Goal: Task Accomplishment & Management: Manage account settings

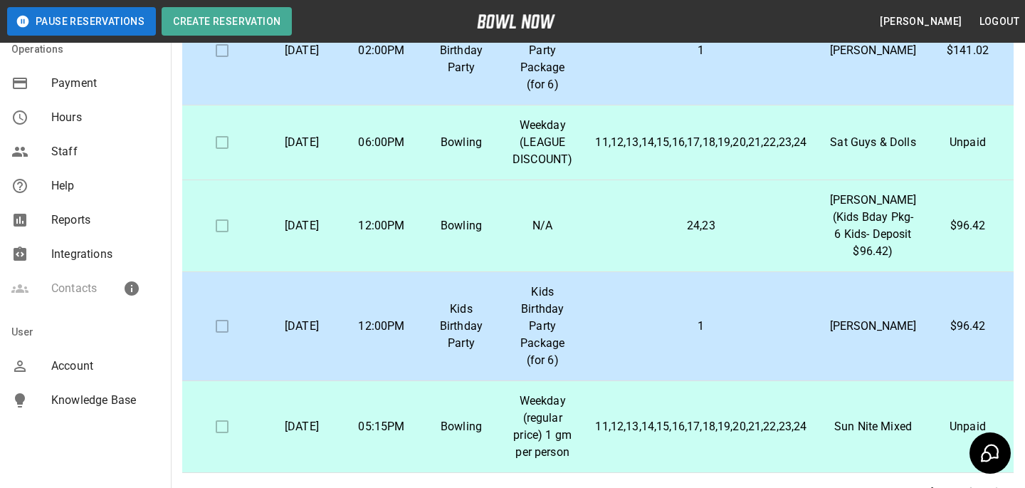
scroll to position [315, 0]
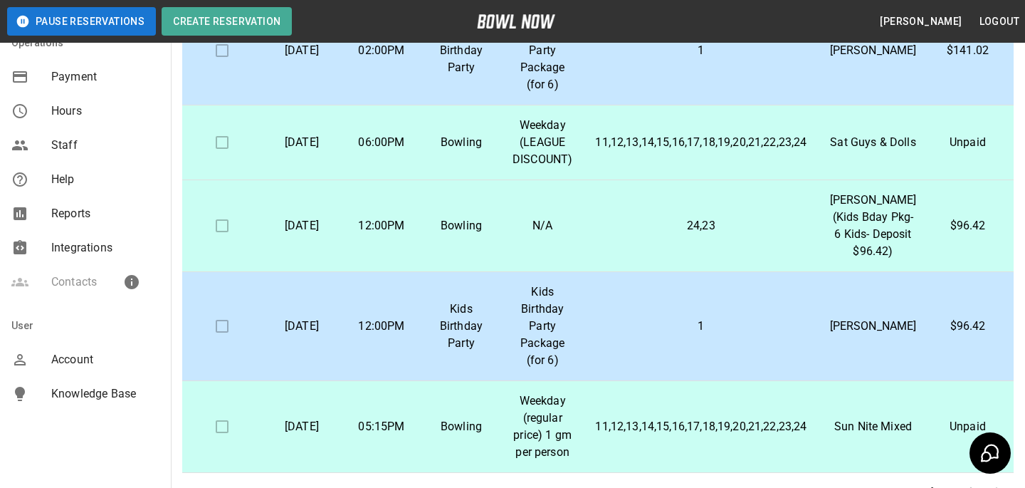
click at [65, 360] on span "Account" at bounding box center [105, 359] width 108 height 17
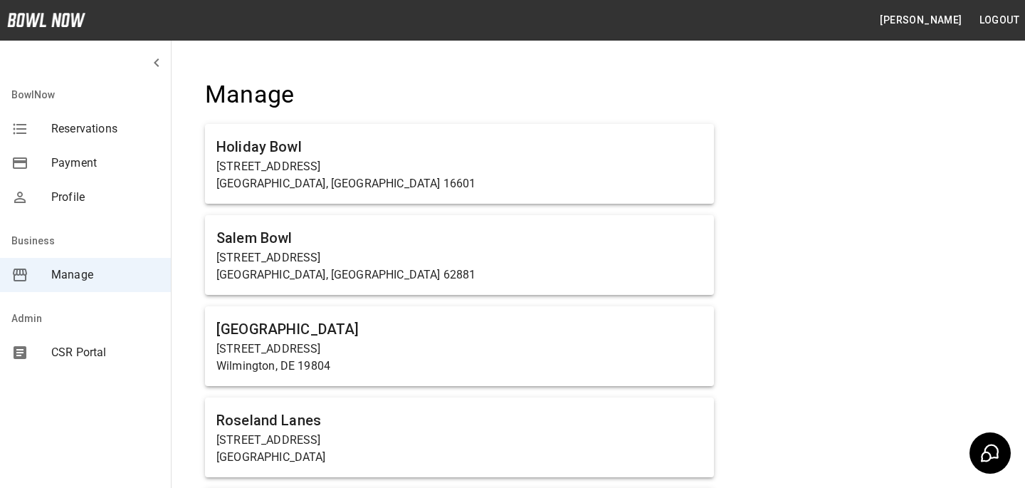
scroll to position [5554, 0]
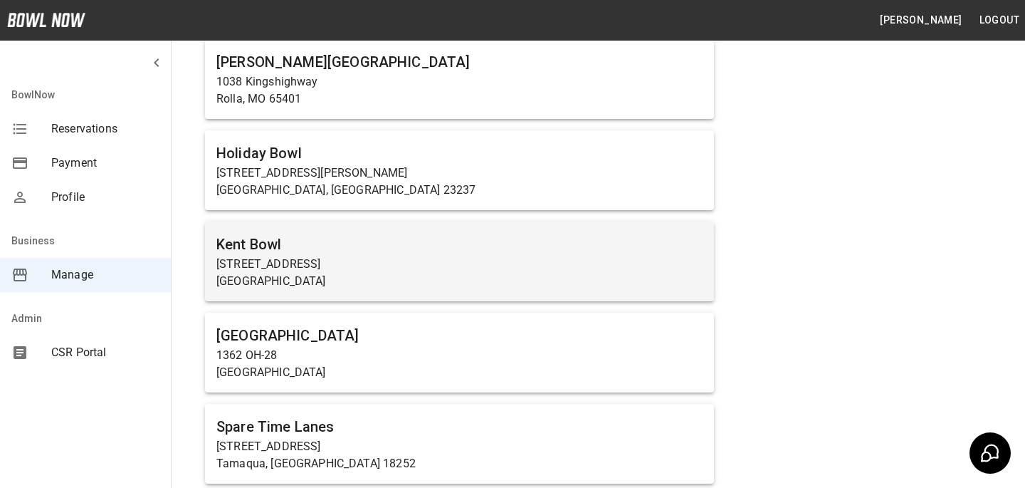
click at [286, 274] on p "[GEOGRAPHIC_DATA]" at bounding box center [459, 281] width 486 height 17
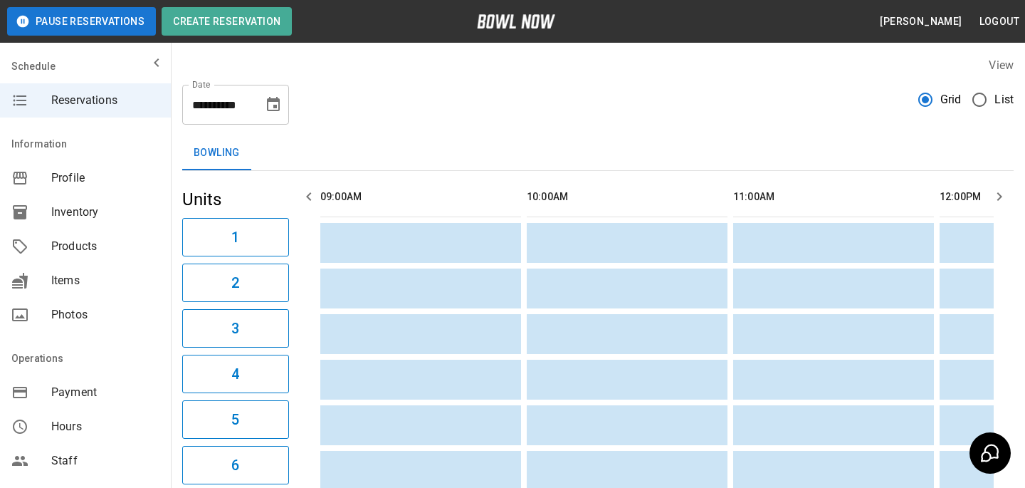
scroll to position [0, 1446]
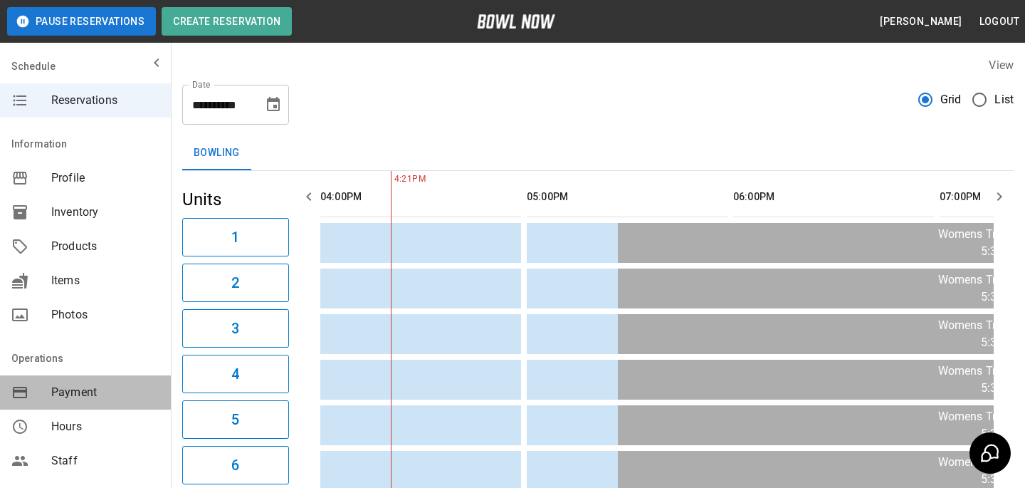
click at [103, 407] on div "Payment" at bounding box center [85, 392] width 171 height 34
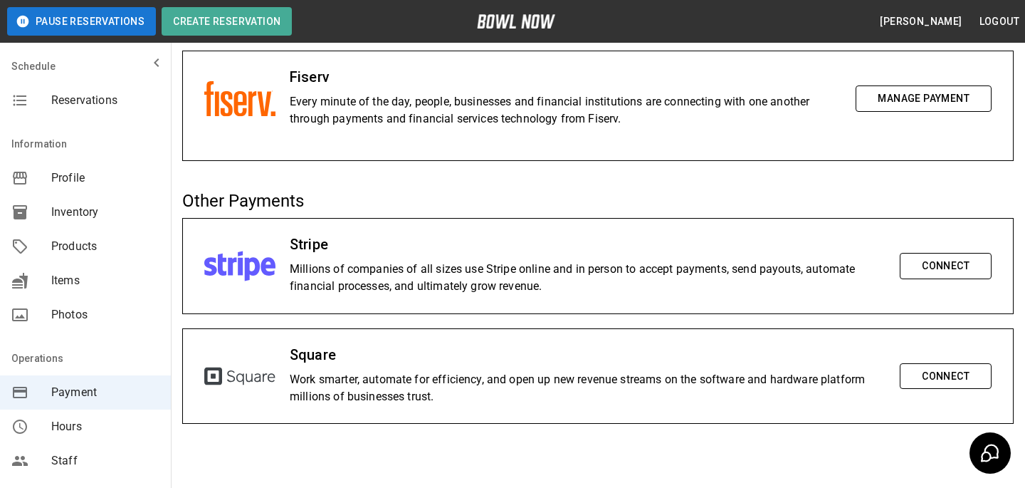
scroll to position [125, 0]
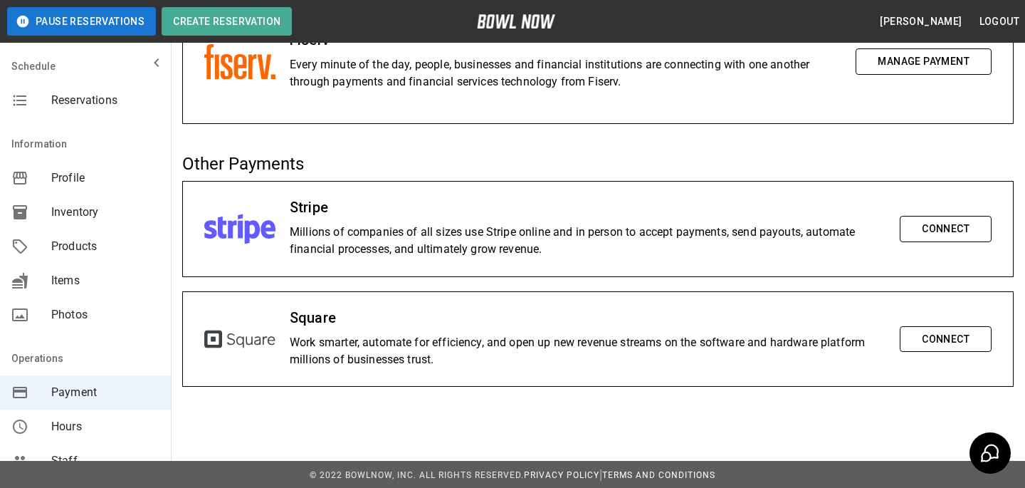
click at [314, 310] on h6 "Square" at bounding box center [588, 317] width 596 height 23
click at [419, 310] on h6 "Square" at bounding box center [588, 317] width 596 height 23
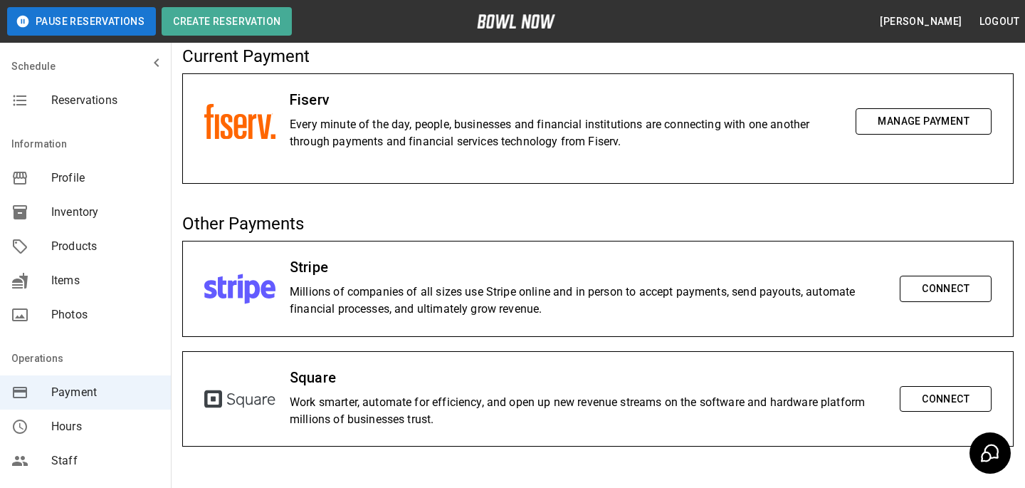
scroll to position [0, 0]
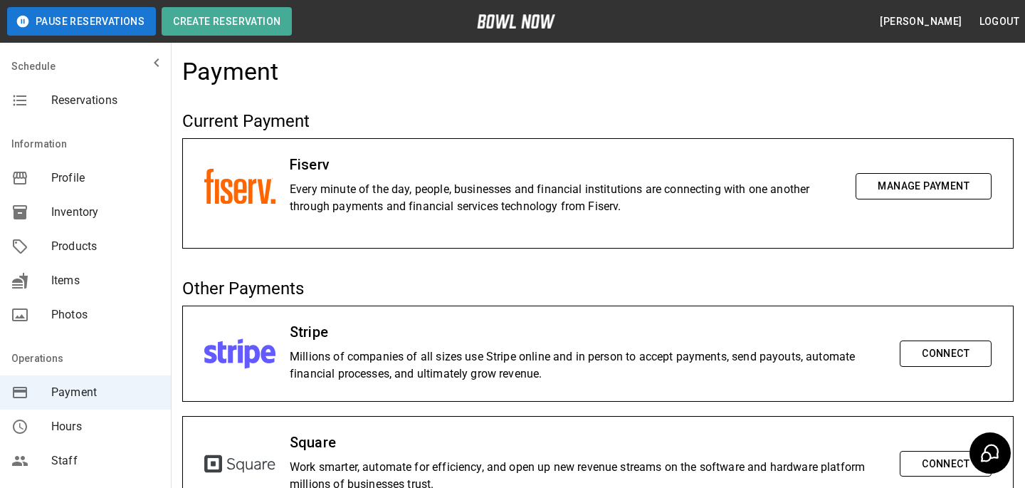
click at [313, 323] on h6 "Stripe" at bounding box center [588, 331] width 596 height 23
click at [341, 320] on h6 "Stripe" at bounding box center [588, 331] width 596 height 23
click at [607, 404] on div "Payment Current Payment Fiserv Every minute of the day, people, businesses and …" at bounding box center [598, 291] width 855 height 491
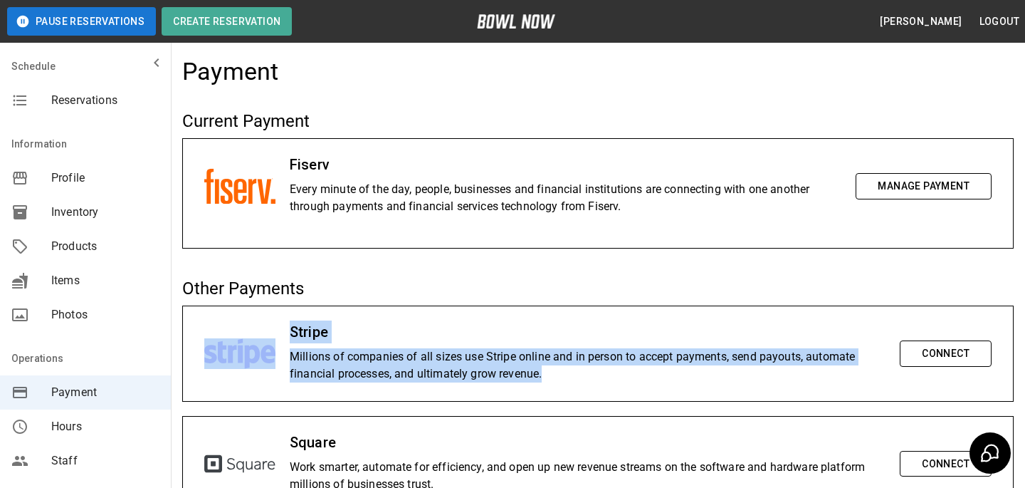
drag, startPoint x: 550, startPoint y: 370, endPoint x: 283, endPoint y: 359, distance: 267.3
click at [281, 358] on div "Stripe Millions of companies of all sizes use Stripe online and in person to ac…" at bounding box center [598, 353] width 830 height 95
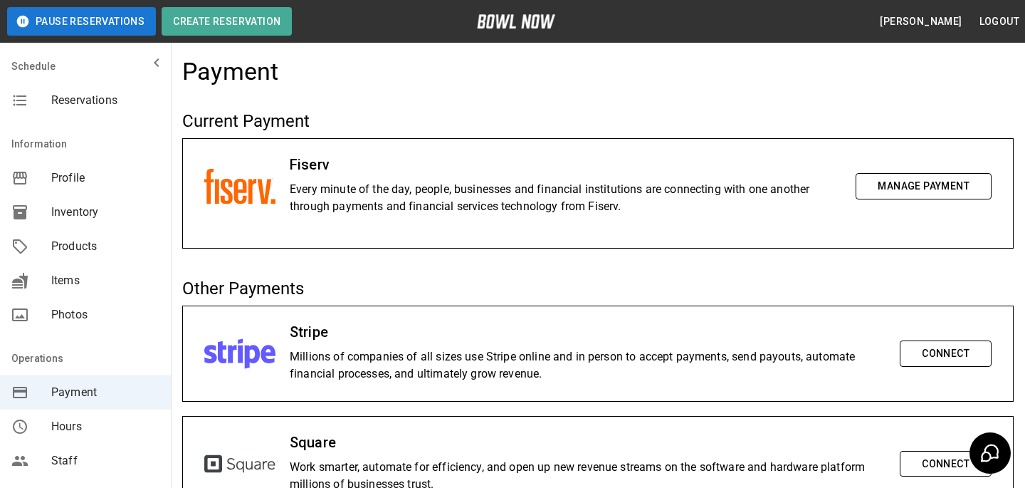
click at [285, 359] on div "Stripe Millions of companies of all sizes use Stripe online and in person to ac…" at bounding box center [598, 353] width 830 height 95
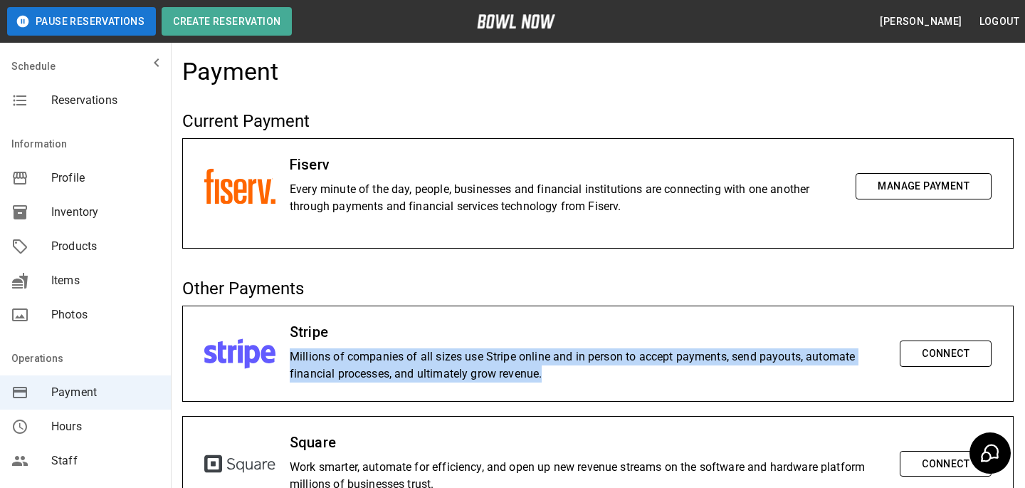
drag, startPoint x: 598, startPoint y: 385, endPoint x: 292, endPoint y: 357, distance: 307.5
click at [292, 357] on div "Stripe Millions of companies of all sizes use Stripe online and in person to ac…" at bounding box center [588, 353] width 596 height 66
click at [292, 357] on p "Millions of companies of all sizes use Stripe online and in person to accept pa…" at bounding box center [588, 365] width 596 height 34
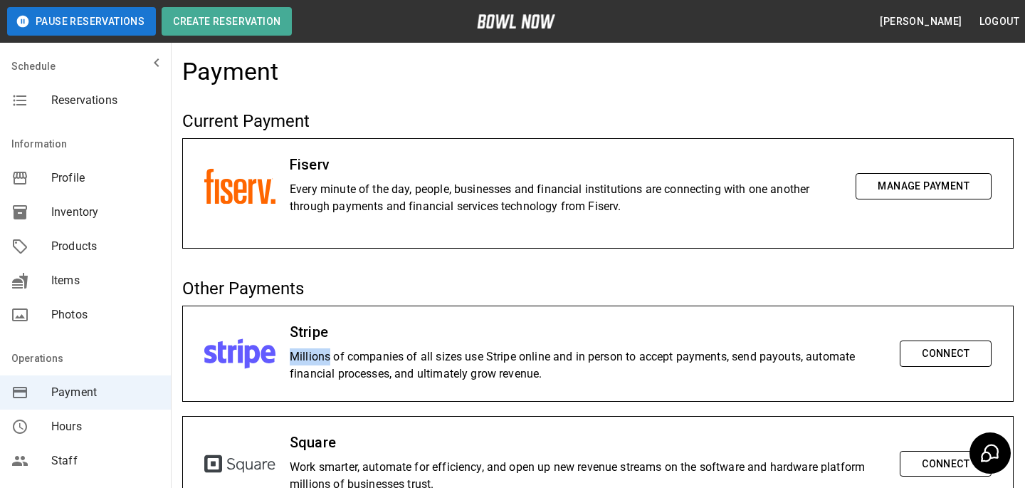
click at [292, 357] on p "Millions of companies of all sizes use Stripe online and in person to accept pa…" at bounding box center [588, 365] width 596 height 34
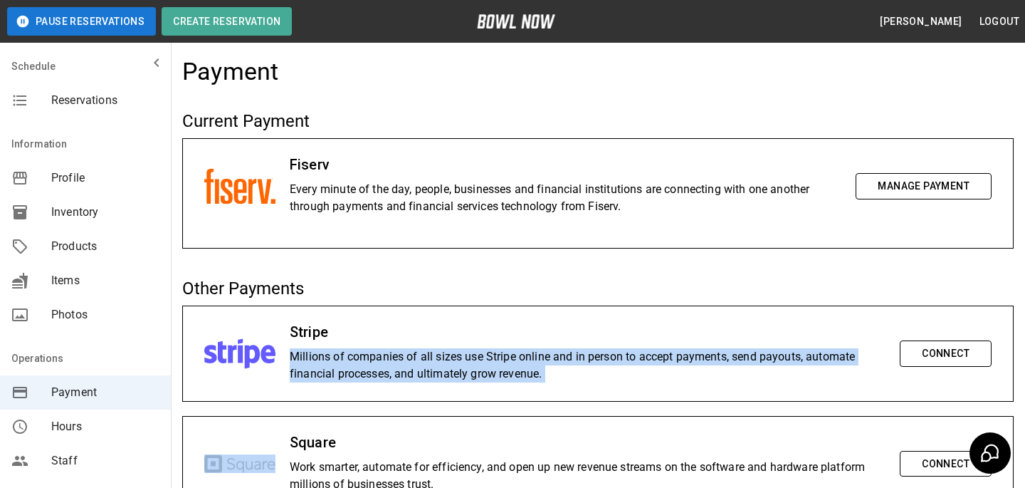
click at [292, 357] on p "Millions of companies of all sizes use Stripe online and in person to accept pa…" at bounding box center [588, 365] width 596 height 34
click at [594, 359] on p "Millions of companies of all sizes use Stripe online and in person to accept pa…" at bounding box center [588, 365] width 596 height 34
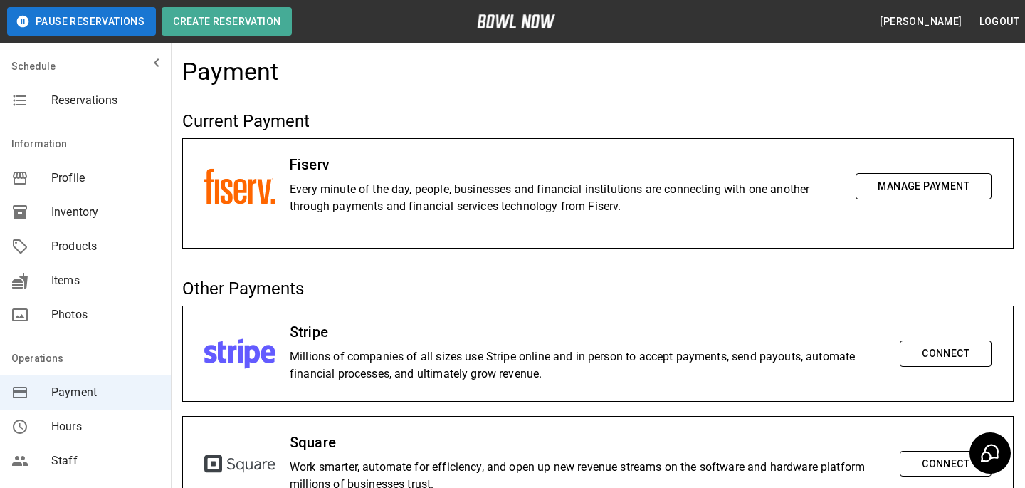
click at [580, 375] on p "Millions of companies of all sizes use Stripe online and in person to accept pa…" at bounding box center [588, 365] width 596 height 34
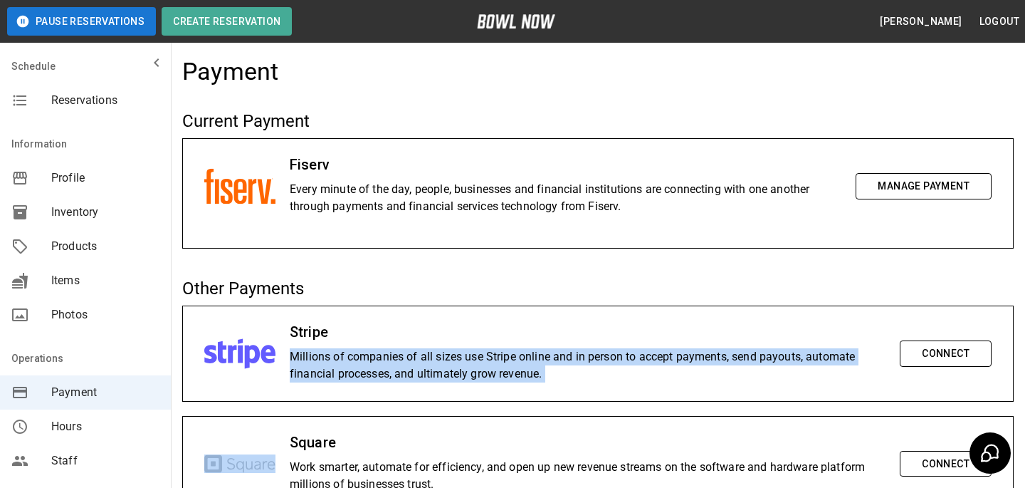
click at [580, 375] on p "Millions of companies of all sizes use Stripe online and in person to accept pa…" at bounding box center [588, 365] width 596 height 34
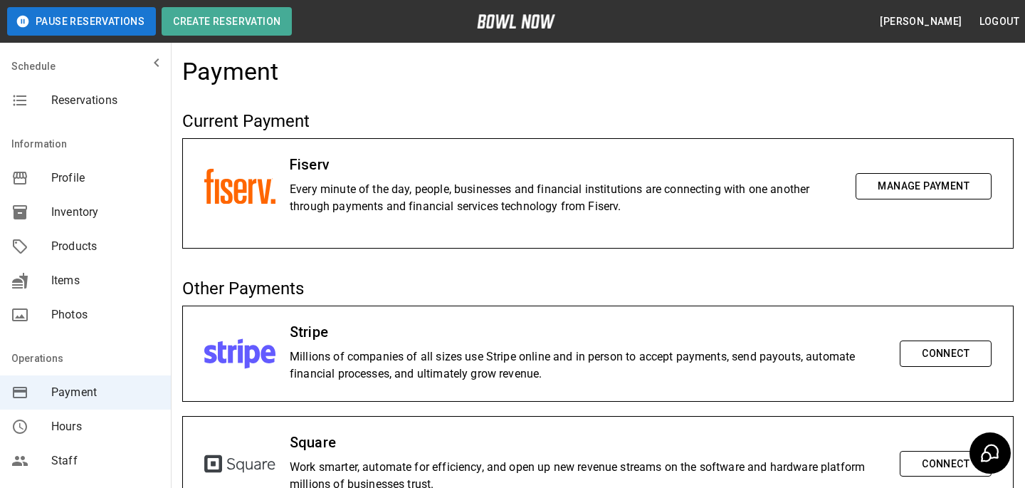
click at [573, 375] on p "Millions of companies of all sizes use Stripe online and in person to accept pa…" at bounding box center [588, 365] width 596 height 34
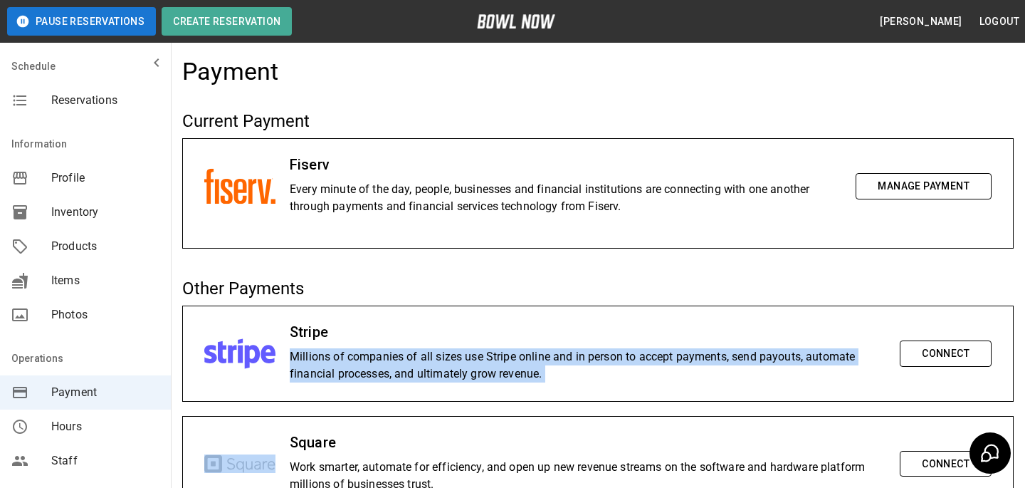
drag, startPoint x: 545, startPoint y: 375, endPoint x: 321, endPoint y: 349, distance: 225.2
click at [321, 349] on p "Millions of companies of all sizes use Stripe online and in person to accept pa…" at bounding box center [588, 365] width 596 height 34
click at [580, 375] on p "Millions of companies of all sizes use Stripe online and in person to accept pa…" at bounding box center [588, 365] width 596 height 34
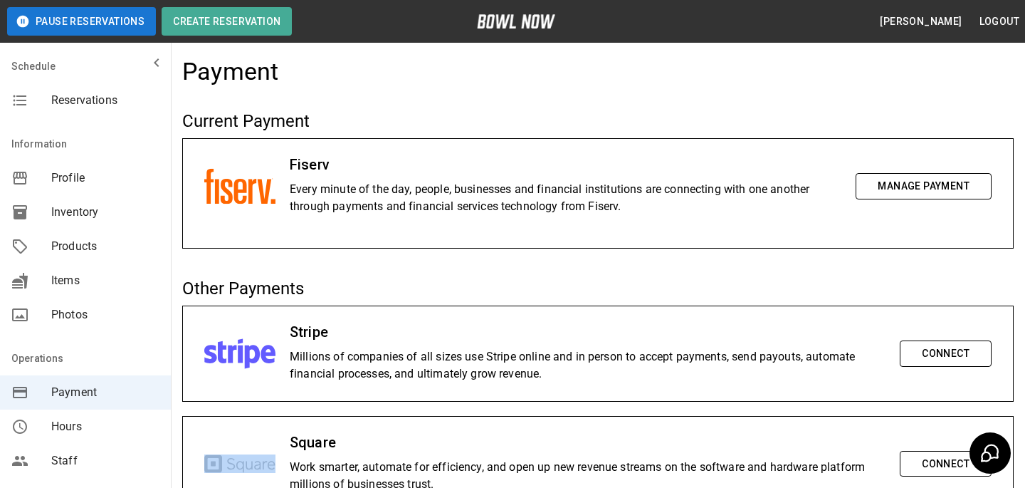
drag, startPoint x: 580, startPoint y: 375, endPoint x: 570, endPoint y: 369, distance: 11.9
click at [570, 369] on p "Millions of companies of all sizes use Stripe online and in person to accept pa…" at bounding box center [588, 365] width 596 height 34
click at [534, 377] on p "Millions of companies of all sizes use Stripe online and in person to accept pa…" at bounding box center [588, 365] width 596 height 34
drag, startPoint x: 550, startPoint y: 377, endPoint x: 541, endPoint y: 370, distance: 11.6
click at [541, 370] on p "Millions of companies of all sizes use Stripe online and in person to accept pa…" at bounding box center [588, 365] width 596 height 34
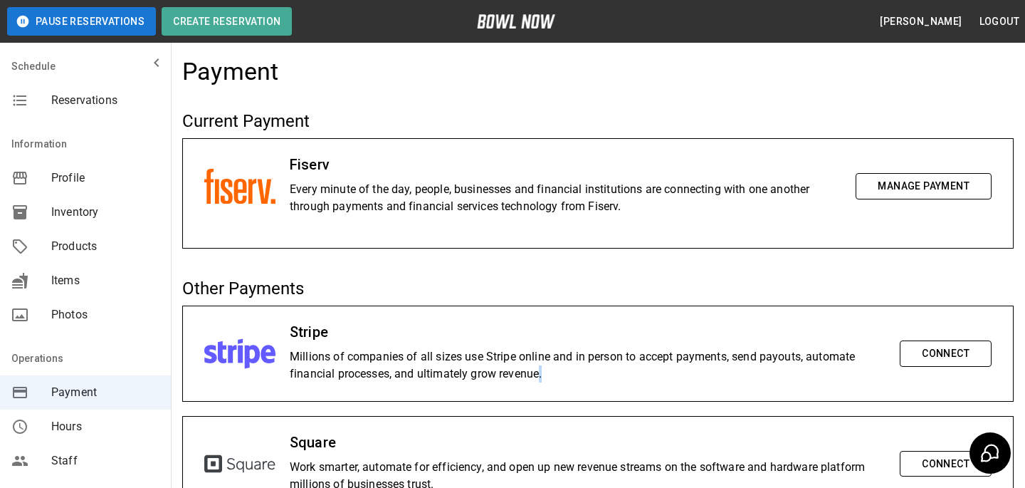
click at [541, 370] on p "Millions of companies of all sizes use Stripe online and in person to accept pa…" at bounding box center [588, 365] width 596 height 34
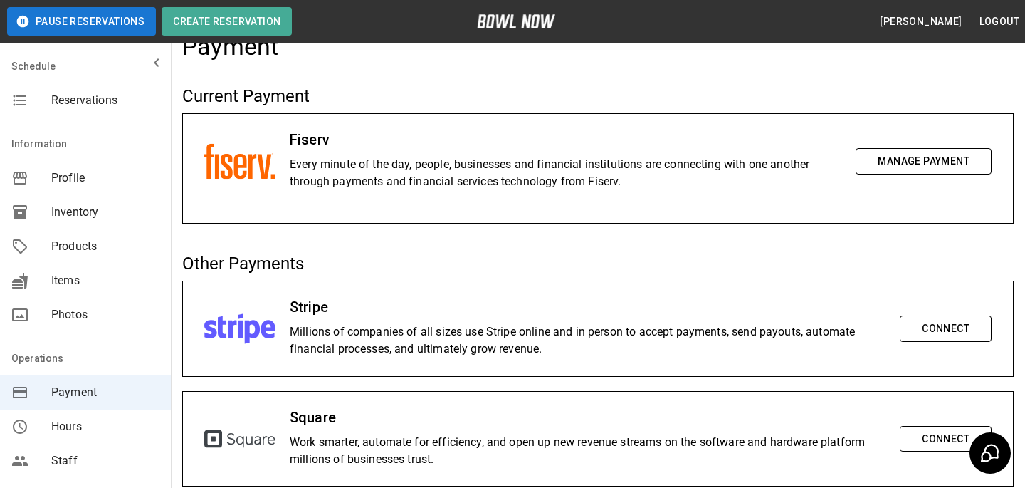
click at [135, 119] on nav "Schedule Reservations" at bounding box center [85, 86] width 171 height 74
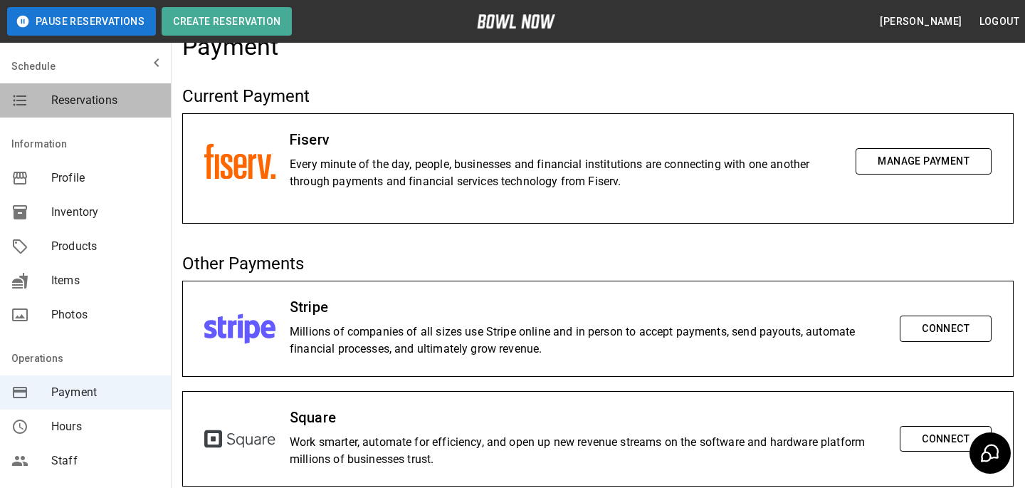
click at [141, 105] on span "Reservations" at bounding box center [105, 100] width 108 height 17
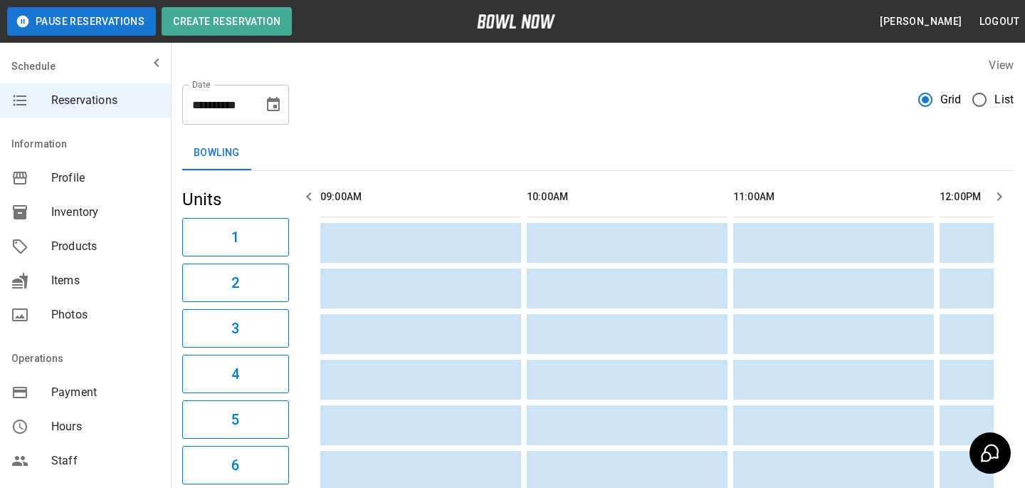
scroll to position [0, 1446]
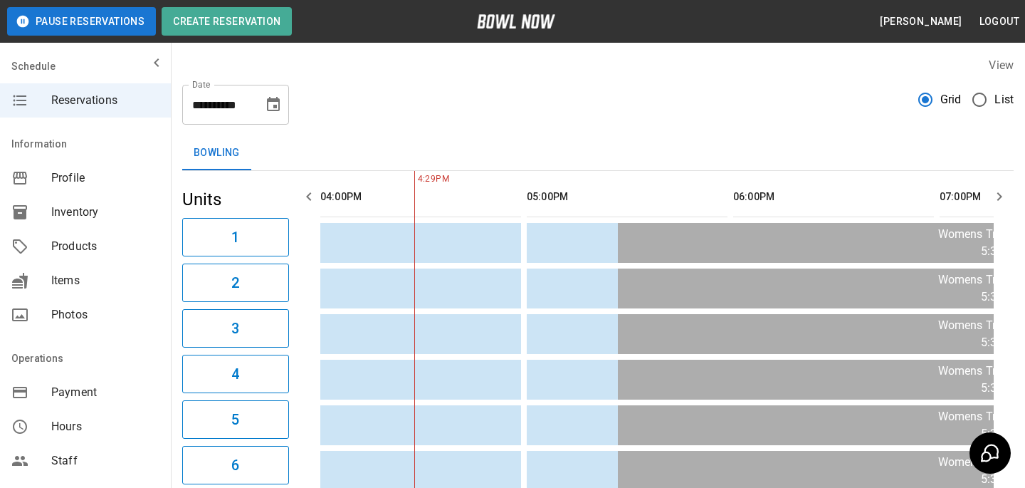
click at [419, 177] on th "sticky table" at bounding box center [405, 197] width 46 height 41
drag, startPoint x: 419, startPoint y: 177, endPoint x: 427, endPoint y: 178, distance: 8.6
click at [418, 177] on span "4:29PM" at bounding box center [416, 179] width 4 height 14
